Goal: Use online tool/utility: Utilize a website feature to perform a specific function

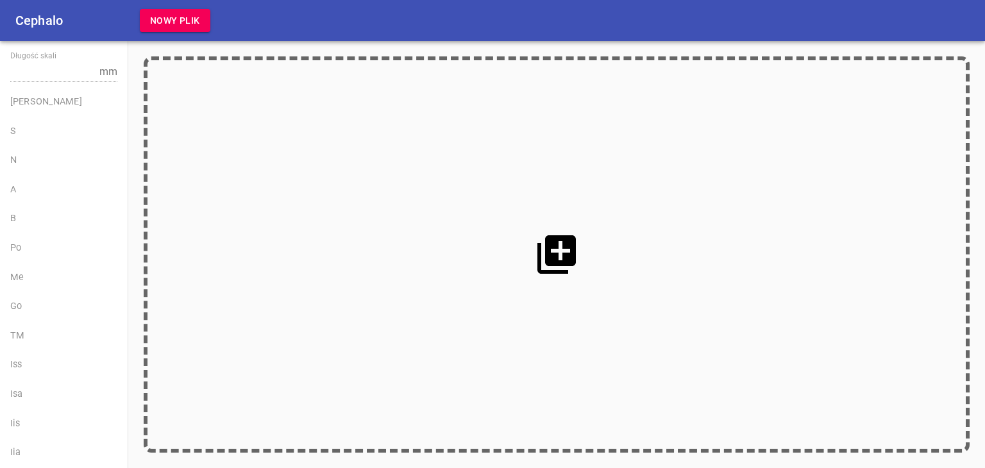
click at [541, 240] on icon at bounding box center [557, 255] width 46 height 46
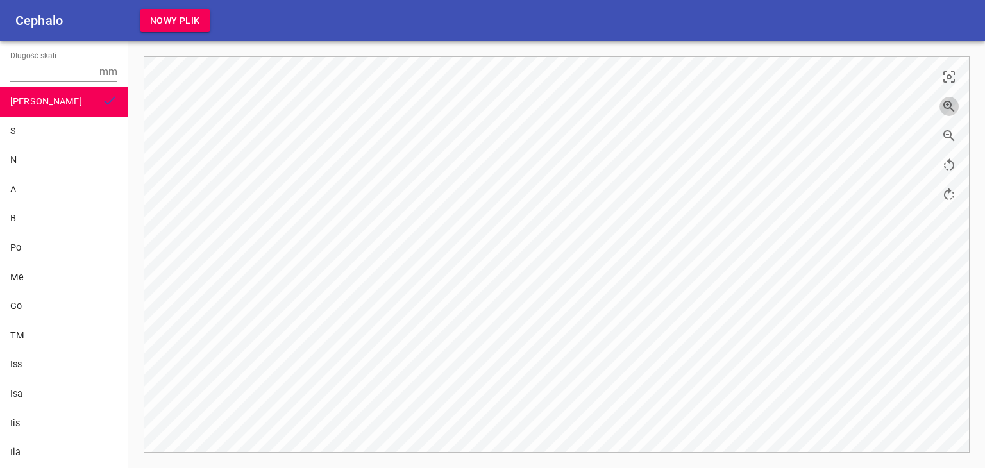
click at [946, 105] on icon "button" at bounding box center [949, 106] width 15 height 15
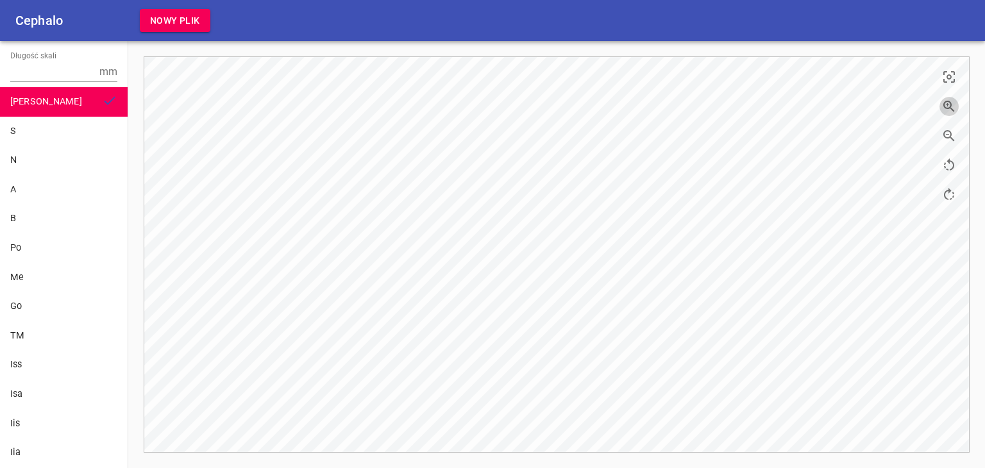
click at [946, 105] on icon "button" at bounding box center [949, 106] width 15 height 15
click at [36, 67] on input "Długość skali" at bounding box center [52, 72] width 84 height 21
type input "10"
click at [35, 135] on div "S" at bounding box center [63, 131] width 107 height 14
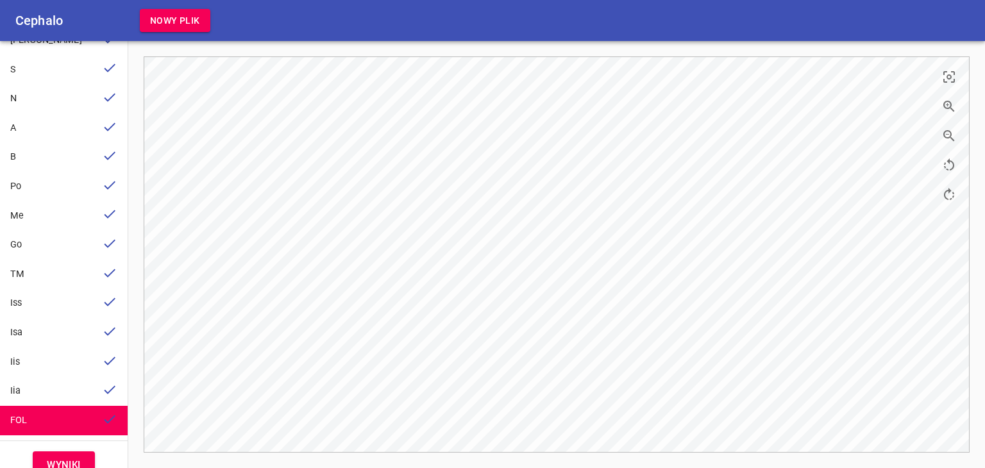
scroll to position [82, 0]
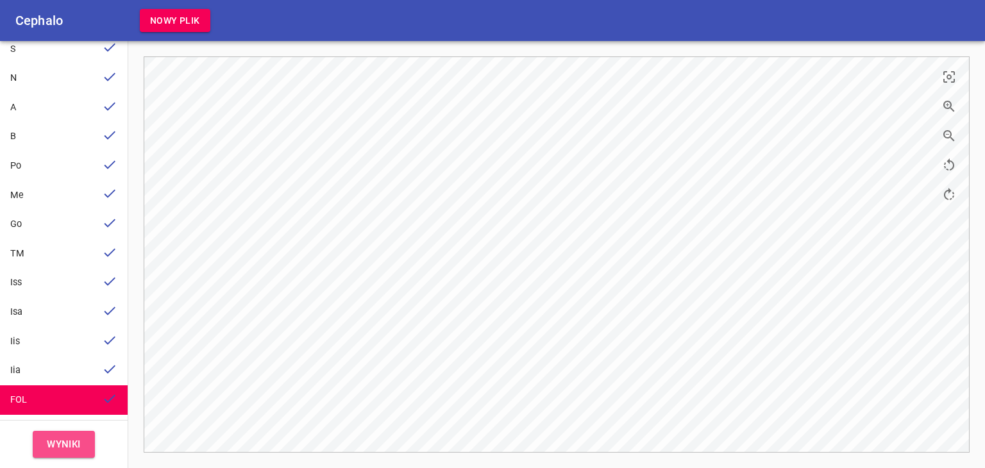
click at [62, 436] on span "Wyniki" at bounding box center [64, 444] width 34 height 17
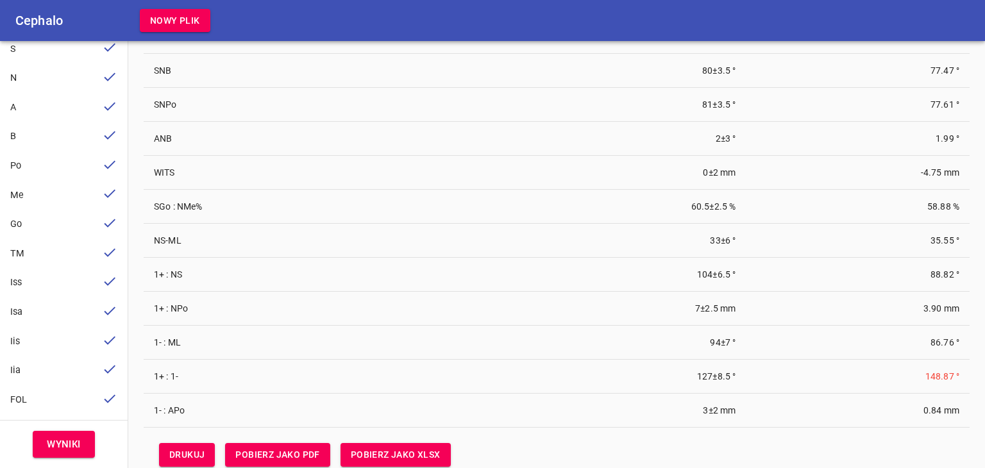
scroll to position [74, 0]
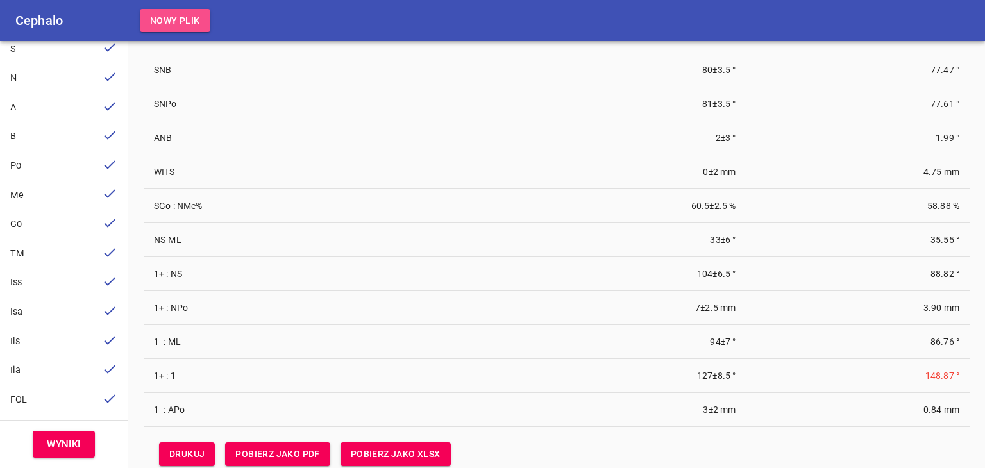
click at [192, 10] on button "Nowy plik" at bounding box center [175, 21] width 71 height 24
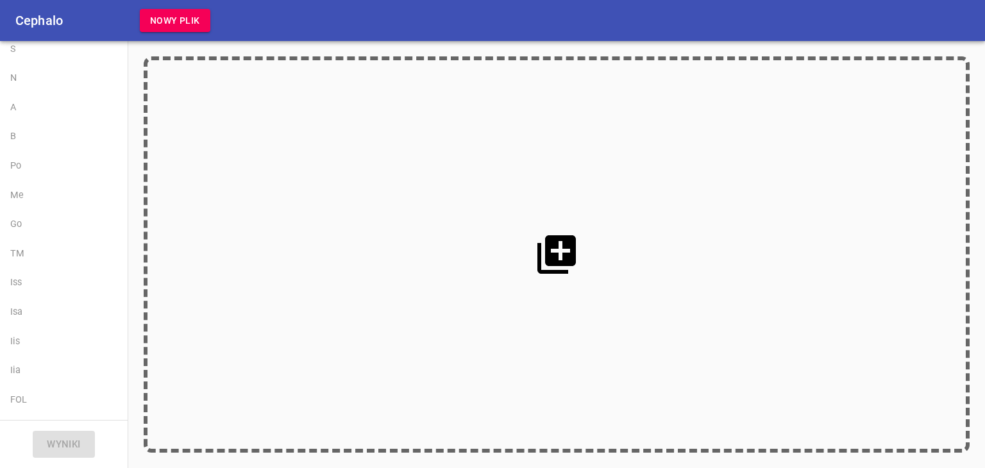
click at [562, 247] on icon at bounding box center [557, 255] width 46 height 46
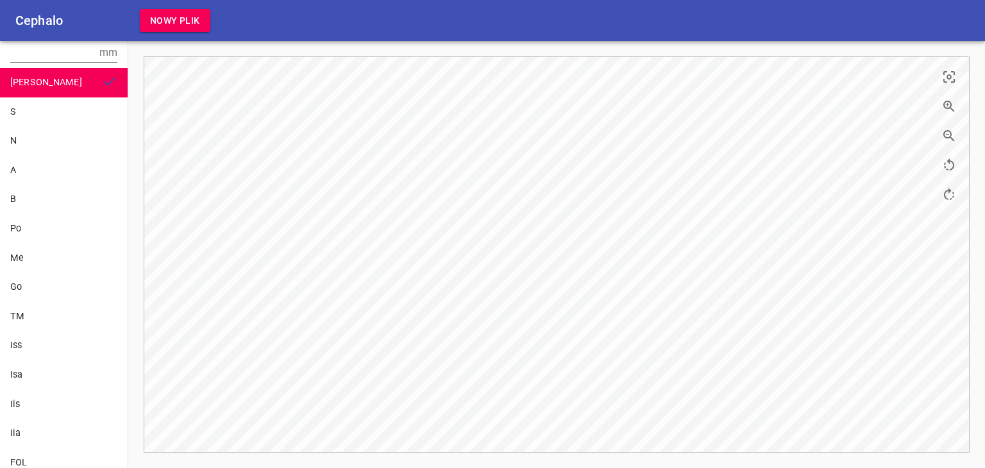
scroll to position [18, 0]
click at [36, 58] on input "Długość skali" at bounding box center [52, 54] width 84 height 21
type input "10"
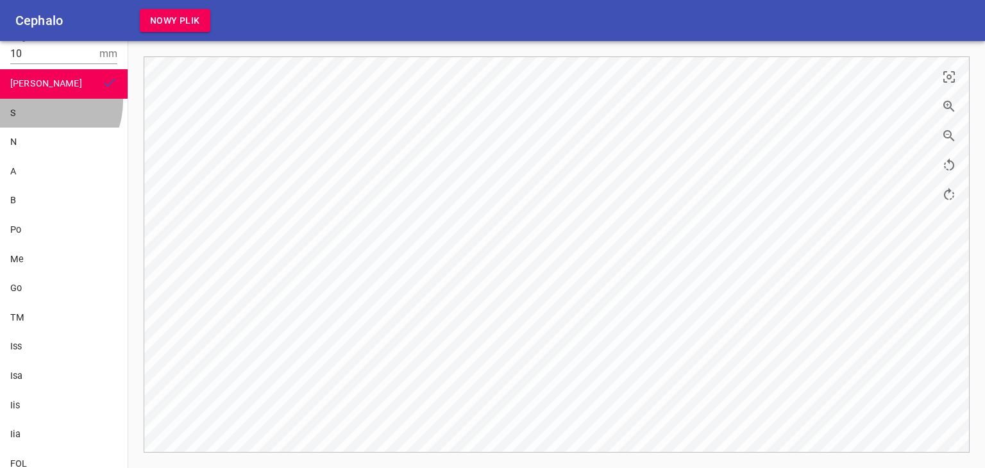
click at [36, 101] on div "S" at bounding box center [64, 114] width 128 height 30
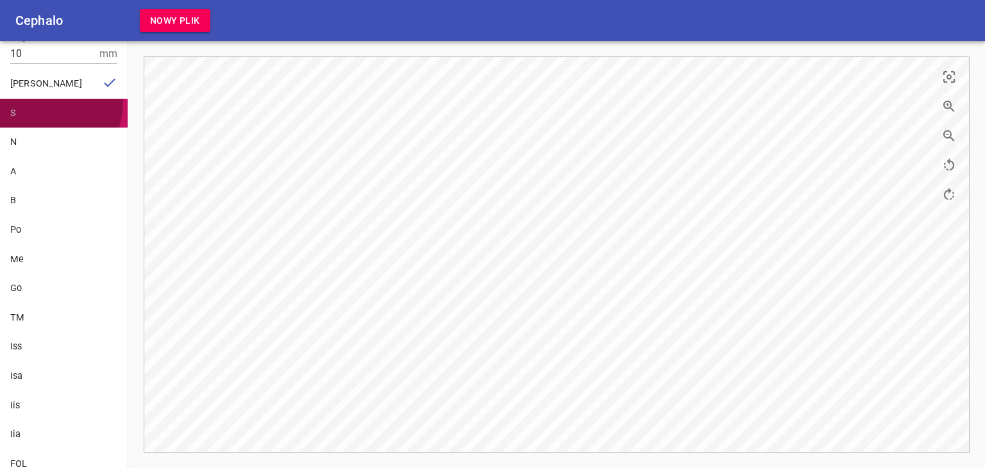
click at [36, 101] on div "S" at bounding box center [64, 114] width 128 height 30
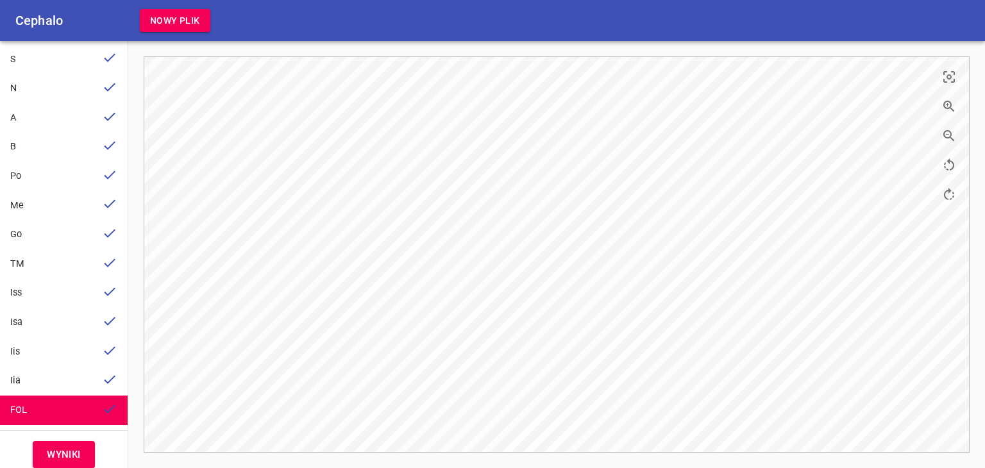
scroll to position [81, 0]
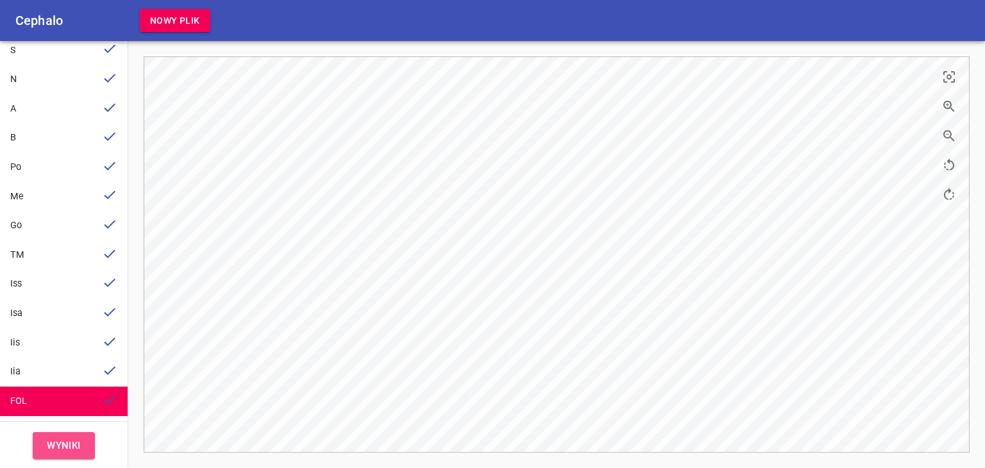
click at [58, 447] on span "Wyniki" at bounding box center [64, 445] width 34 height 17
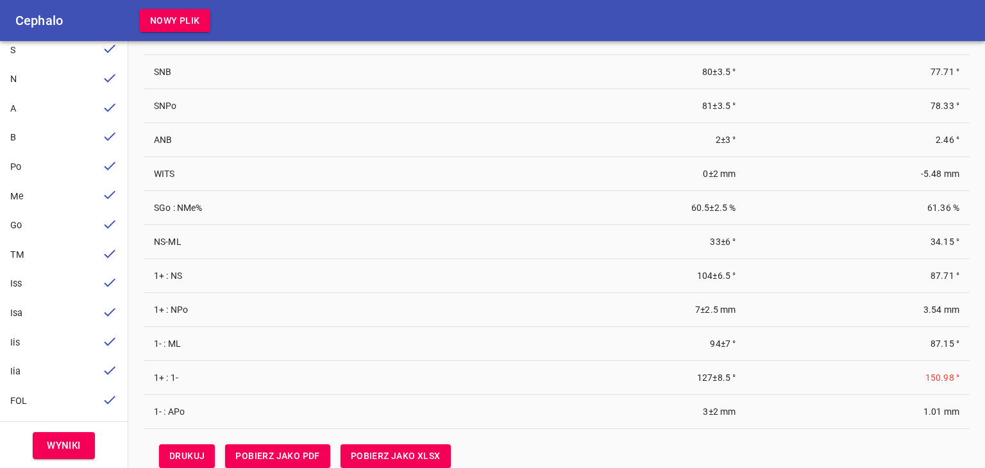
scroll to position [73, 0]
